Goal: Obtain resource: Download file/media

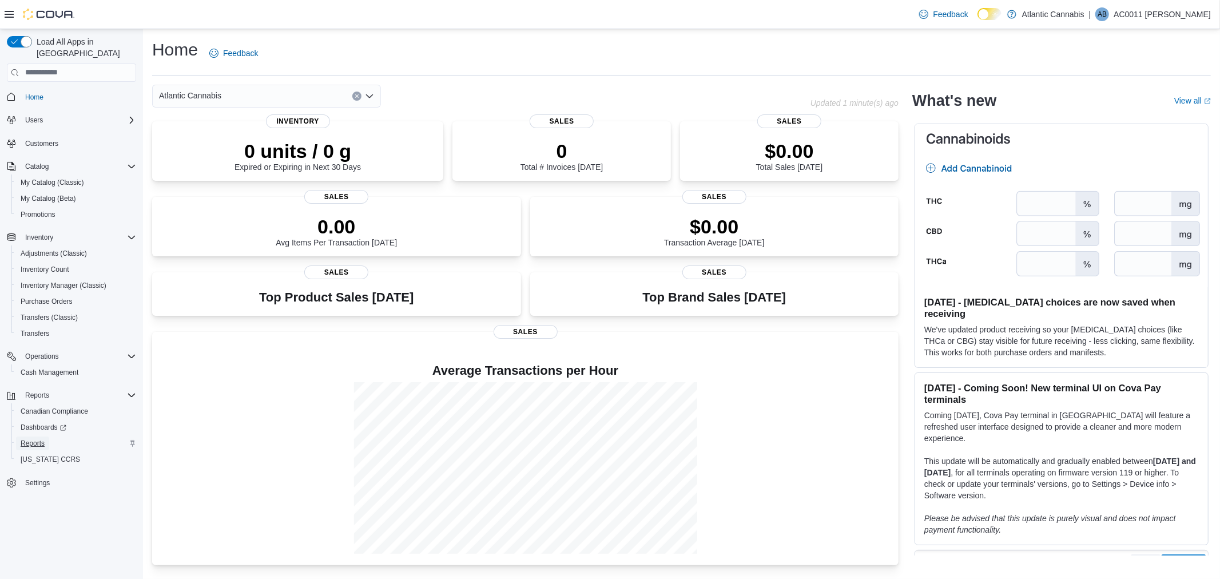
click at [21, 439] on span "Reports" at bounding box center [33, 443] width 24 height 9
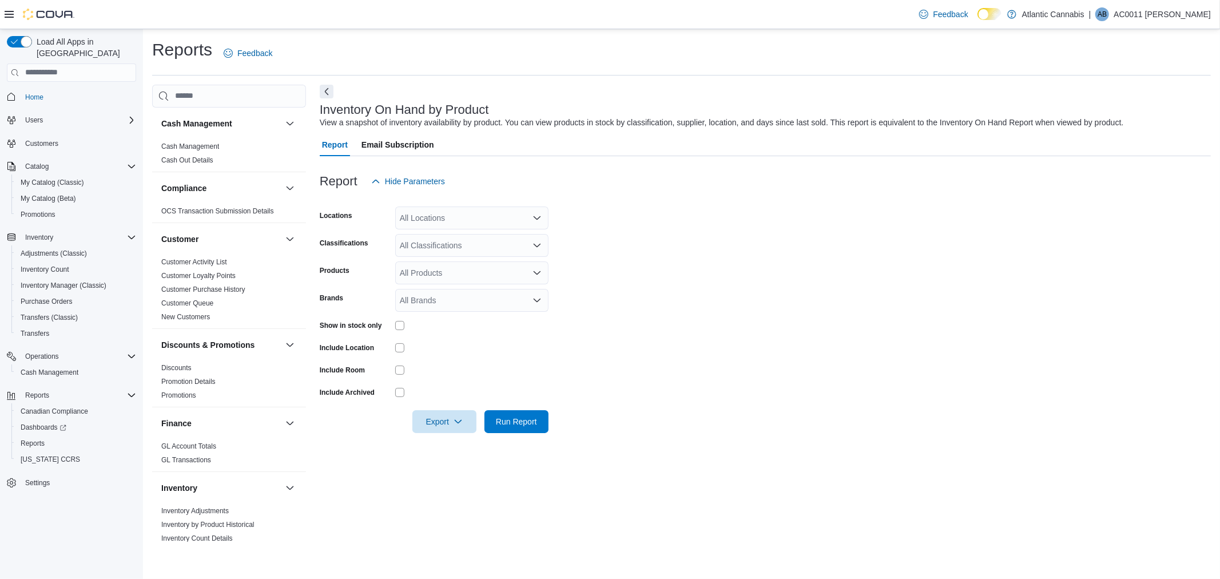
click at [535, 220] on icon "Open list of options" at bounding box center [537, 217] width 9 height 9
click at [444, 337] on span "[GEOGRAPHIC_DATA]-[GEOGRAPHIC_DATA]" at bounding box center [504, 336] width 169 height 11
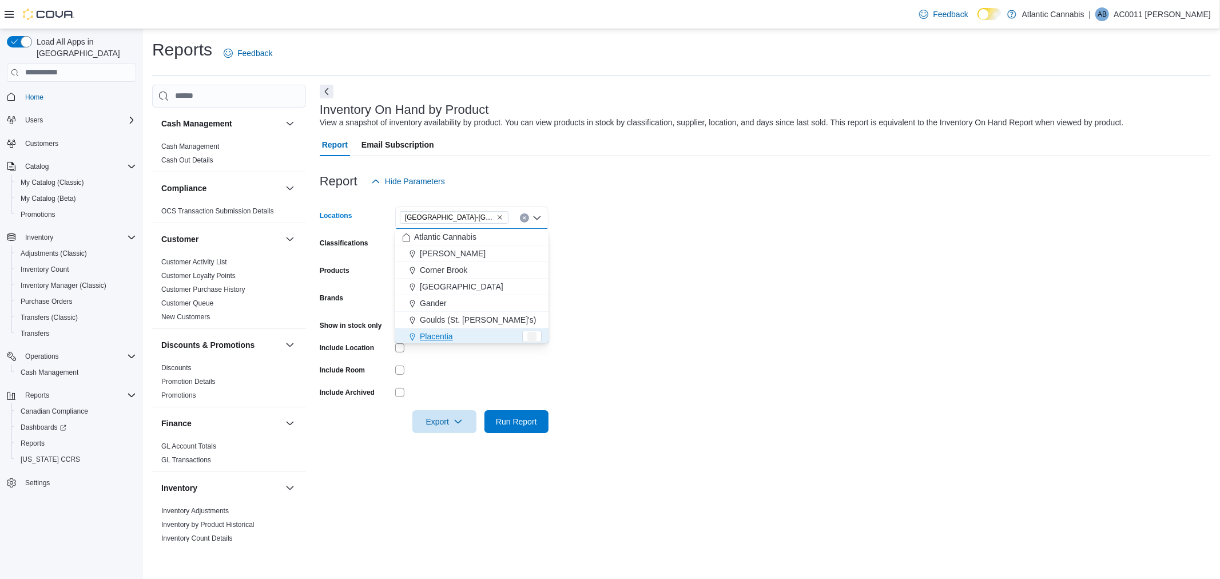
scroll to position [2, 0]
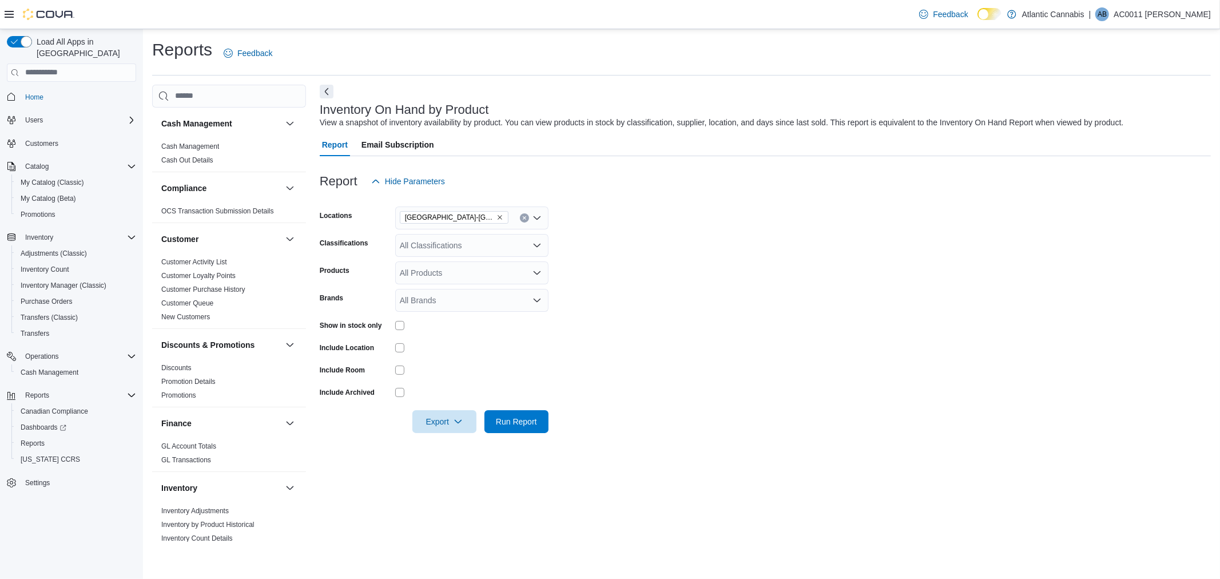
drag, startPoint x: 712, startPoint y: 305, endPoint x: 700, endPoint y: 301, distance: 12.9
click at [707, 304] on form "Locations [GEOGRAPHIC_DATA]-[GEOGRAPHIC_DATA] Classifications All Classificatio…" at bounding box center [765, 313] width 891 height 240
click at [537, 247] on icon "Open list of options" at bounding box center [537, 245] width 9 height 9
click at [475, 293] on div "Dried Flower" at bounding box center [472, 297] width 140 height 11
click at [647, 277] on form "Locations [GEOGRAPHIC_DATA]-[GEOGRAPHIC_DATA] Classifications Dried Flower Prod…" at bounding box center [765, 313] width 891 height 240
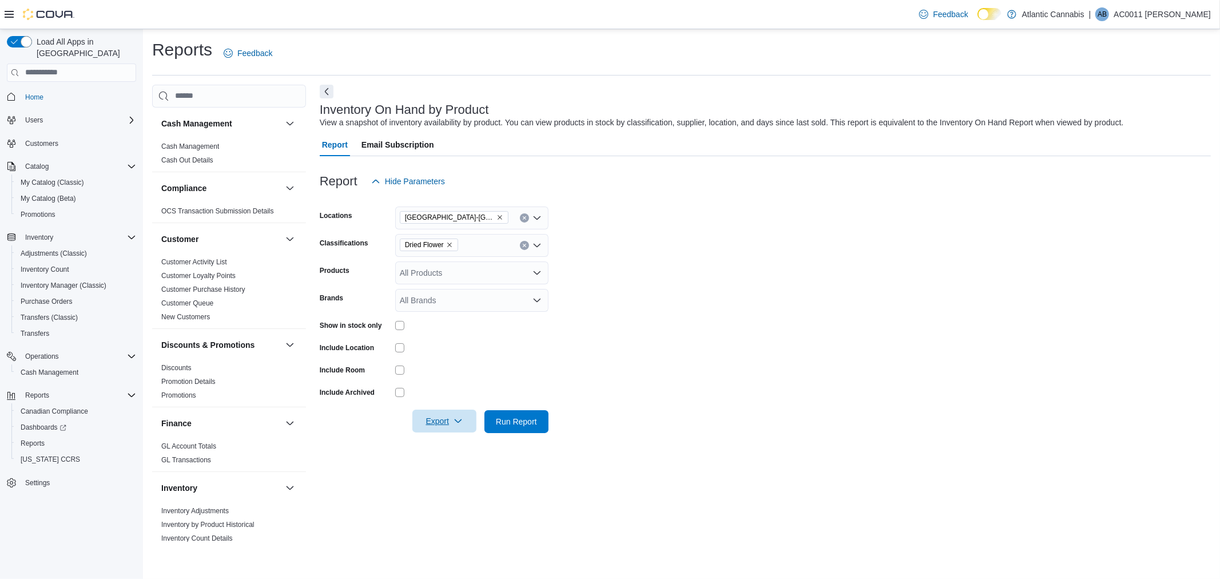
click at [444, 427] on span "Export" at bounding box center [444, 421] width 50 height 23
click at [445, 446] on span "Export to Excel" at bounding box center [445, 443] width 51 height 9
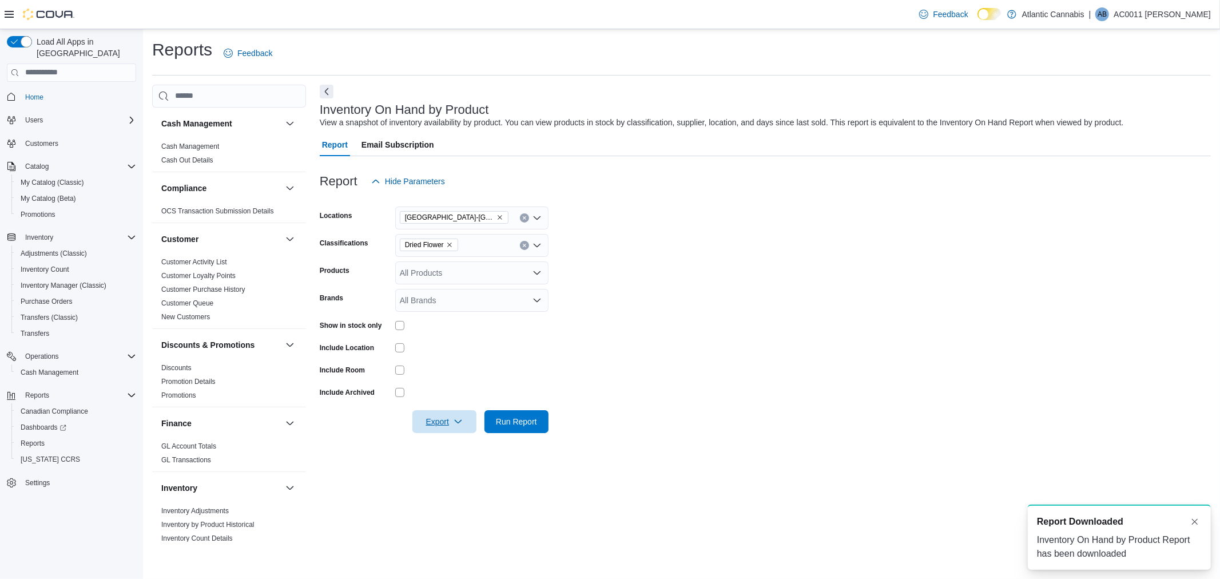
scroll to position [0, 0]
